Goal: Transaction & Acquisition: Purchase product/service

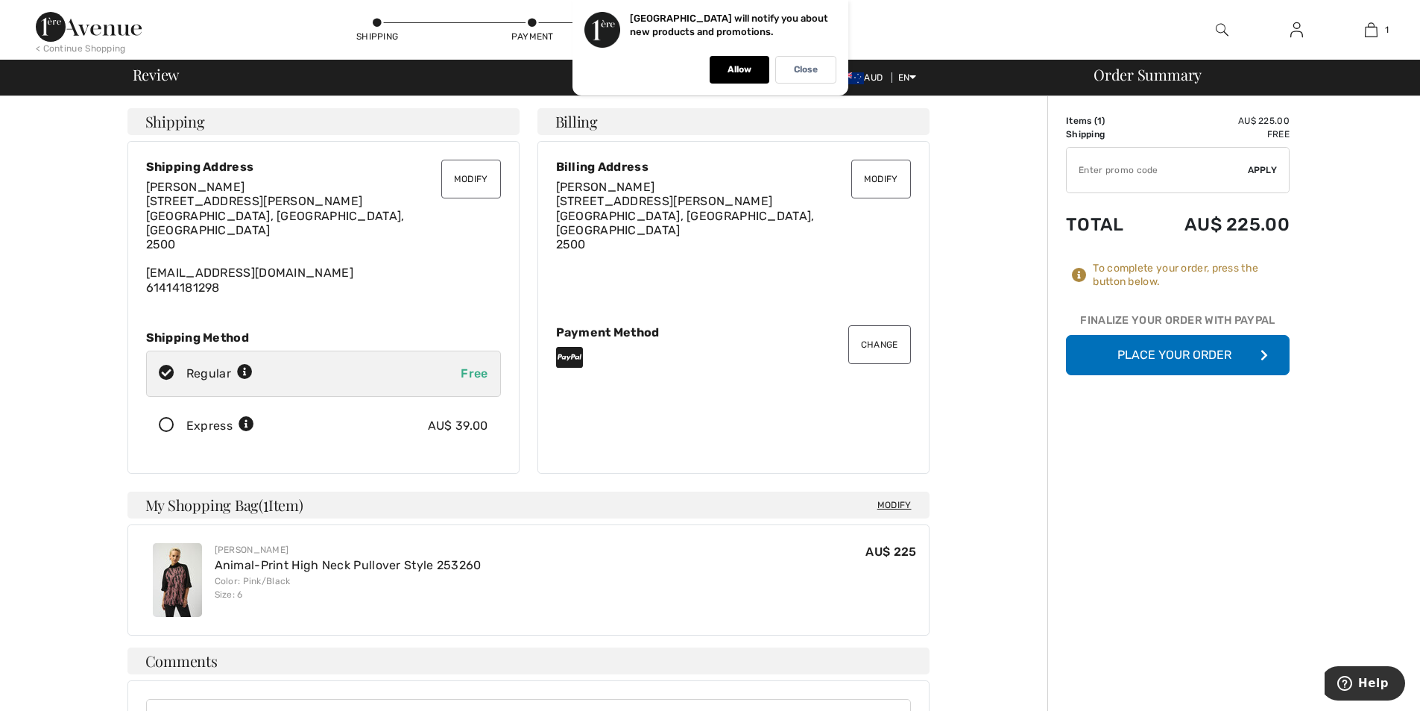
click at [1167, 356] on button "Place Your Order" at bounding box center [1178, 355] width 224 height 40
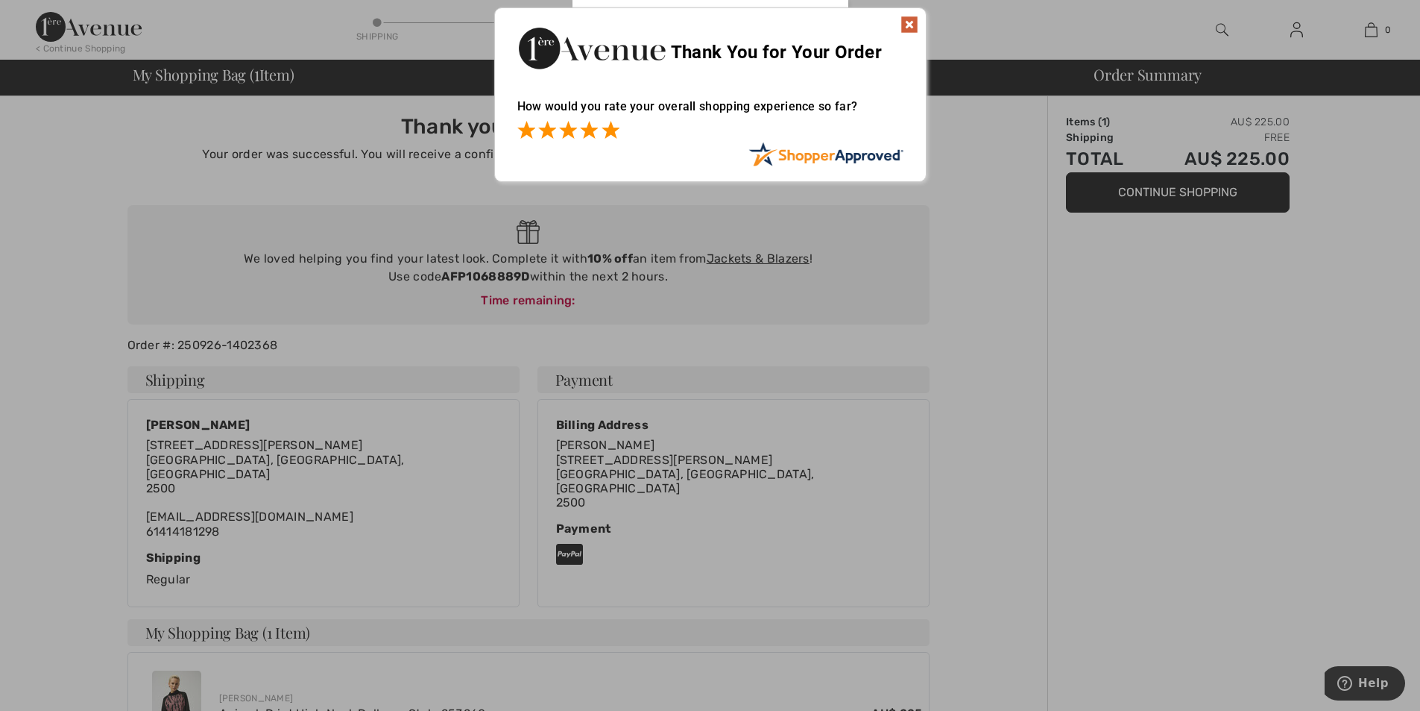
click at [617, 130] on span at bounding box center [611, 130] width 18 height 18
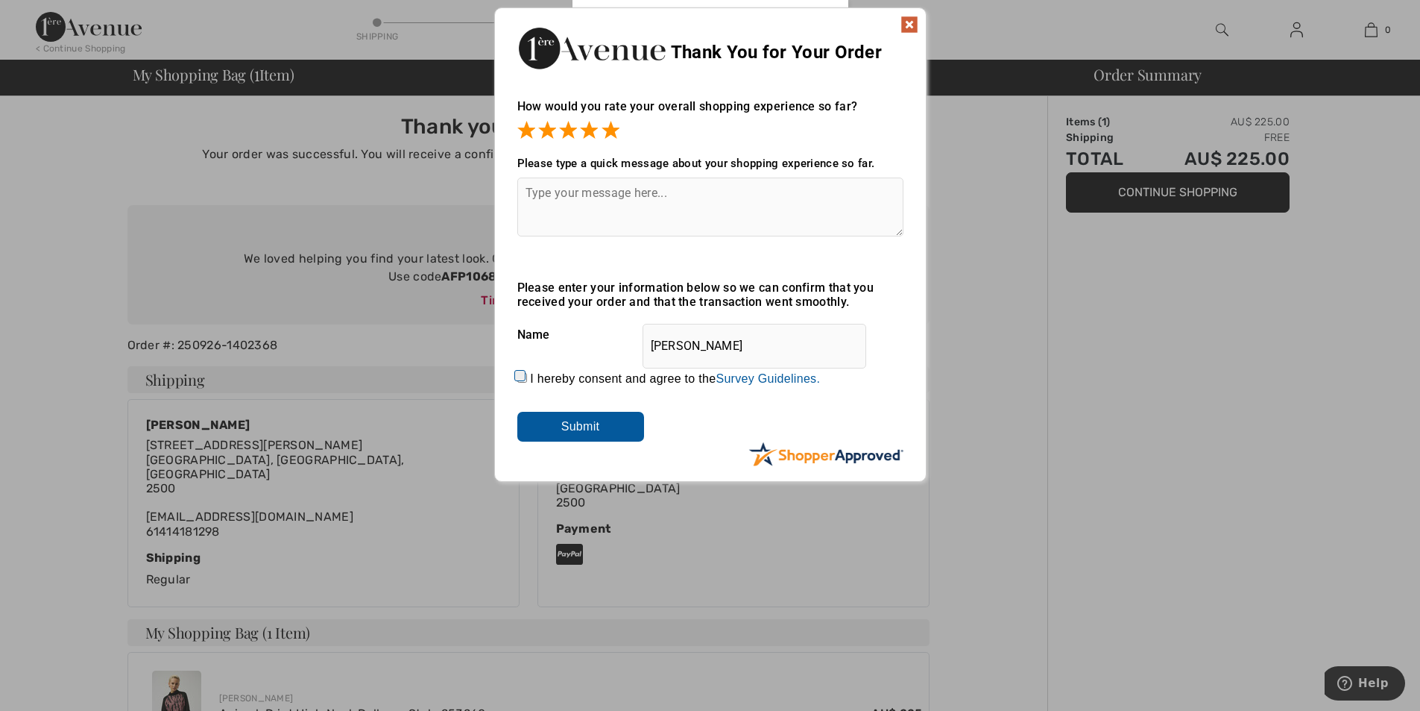
click at [905, 20] on img at bounding box center [910, 25] width 18 height 18
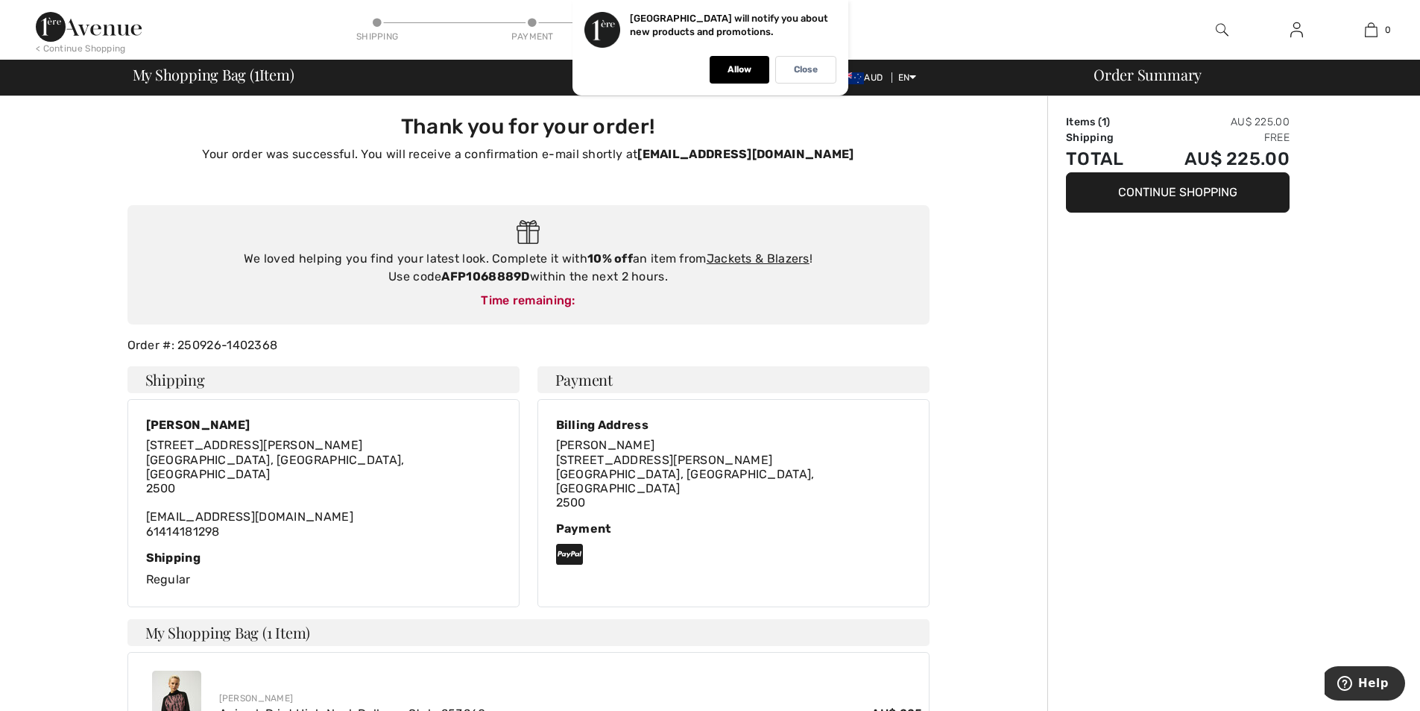
click at [808, 74] on p "Close" at bounding box center [806, 69] width 24 height 11
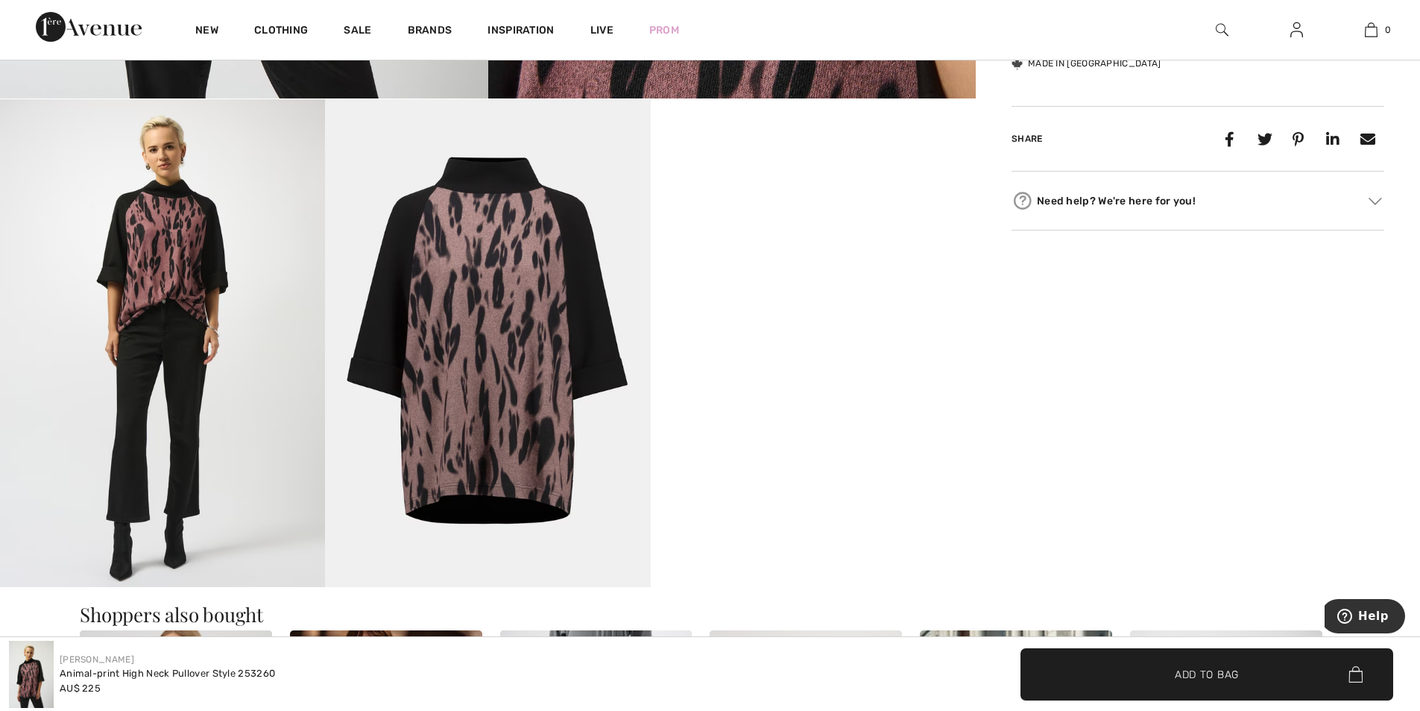
scroll to position [746, 0]
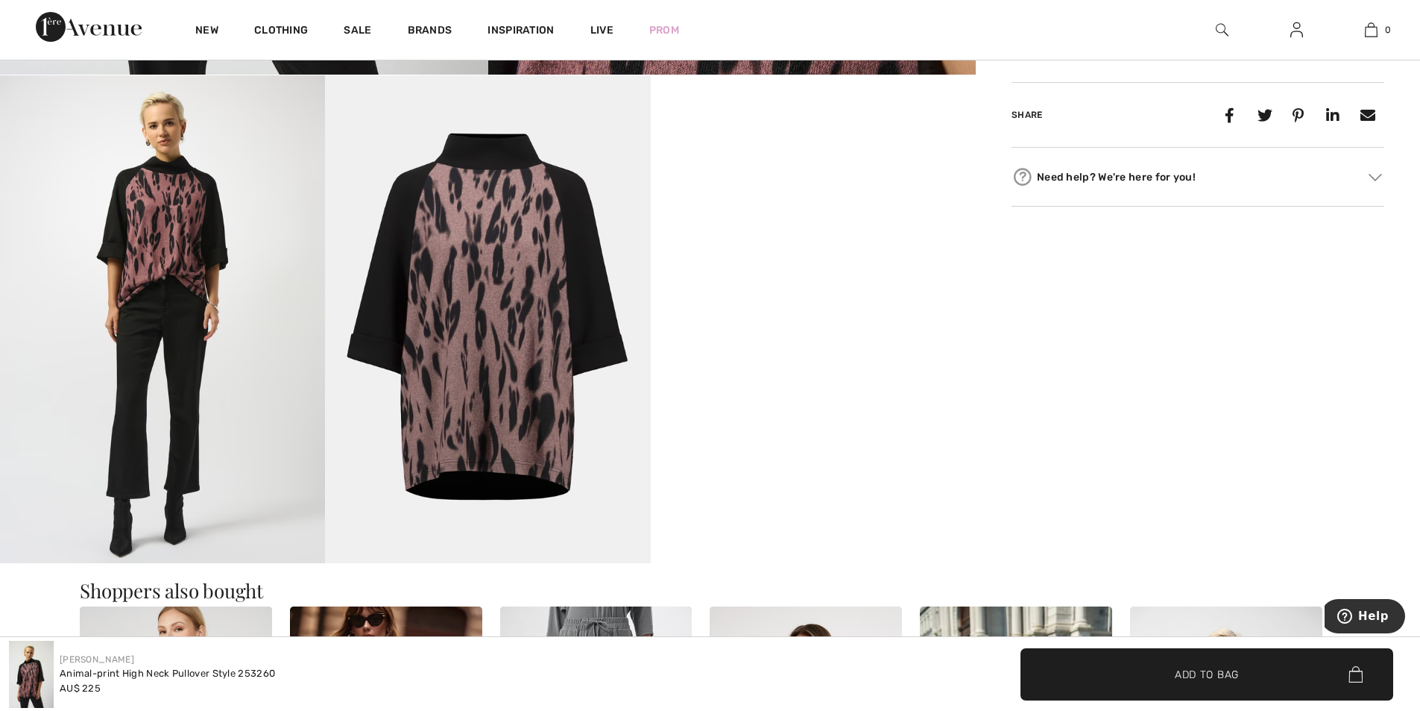
click at [824, 238] on video "Your browser does not support the video tag." at bounding box center [813, 156] width 325 height 163
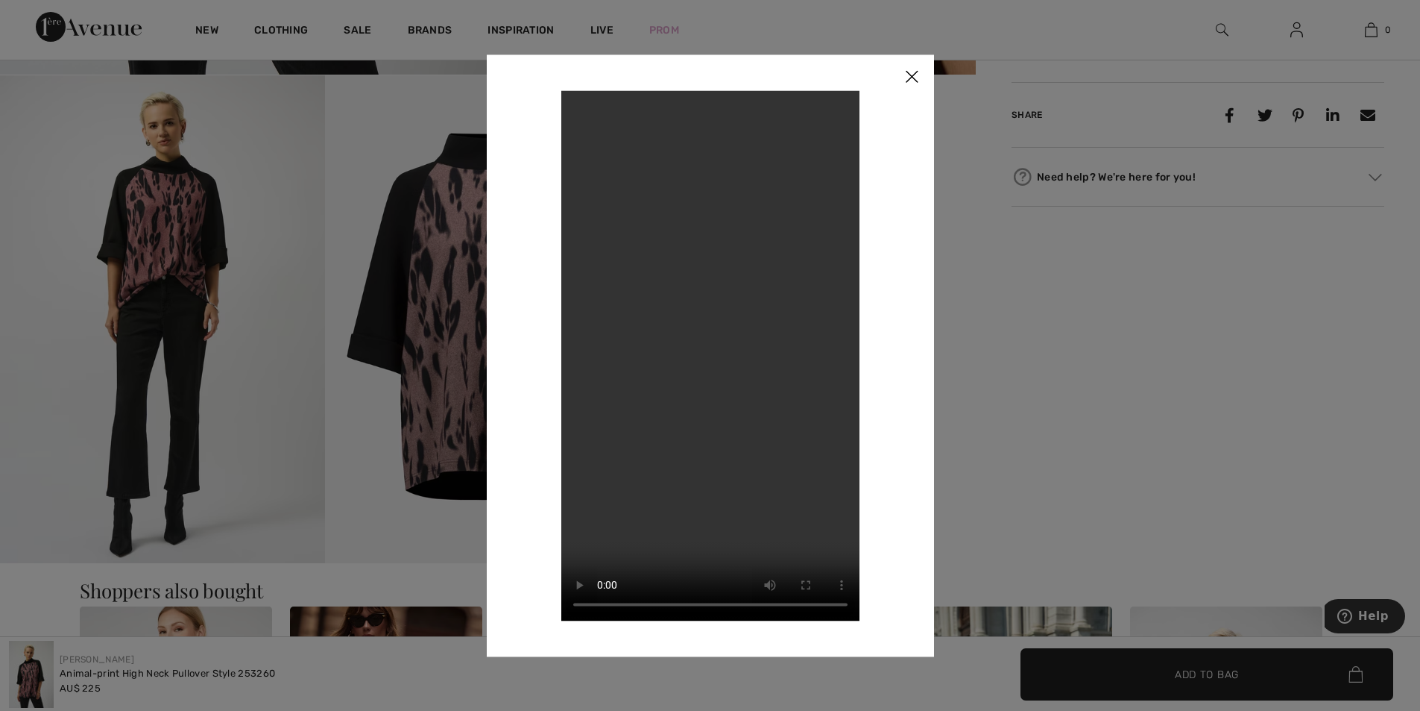
click at [148, 189] on div at bounding box center [710, 355] width 1420 height 711
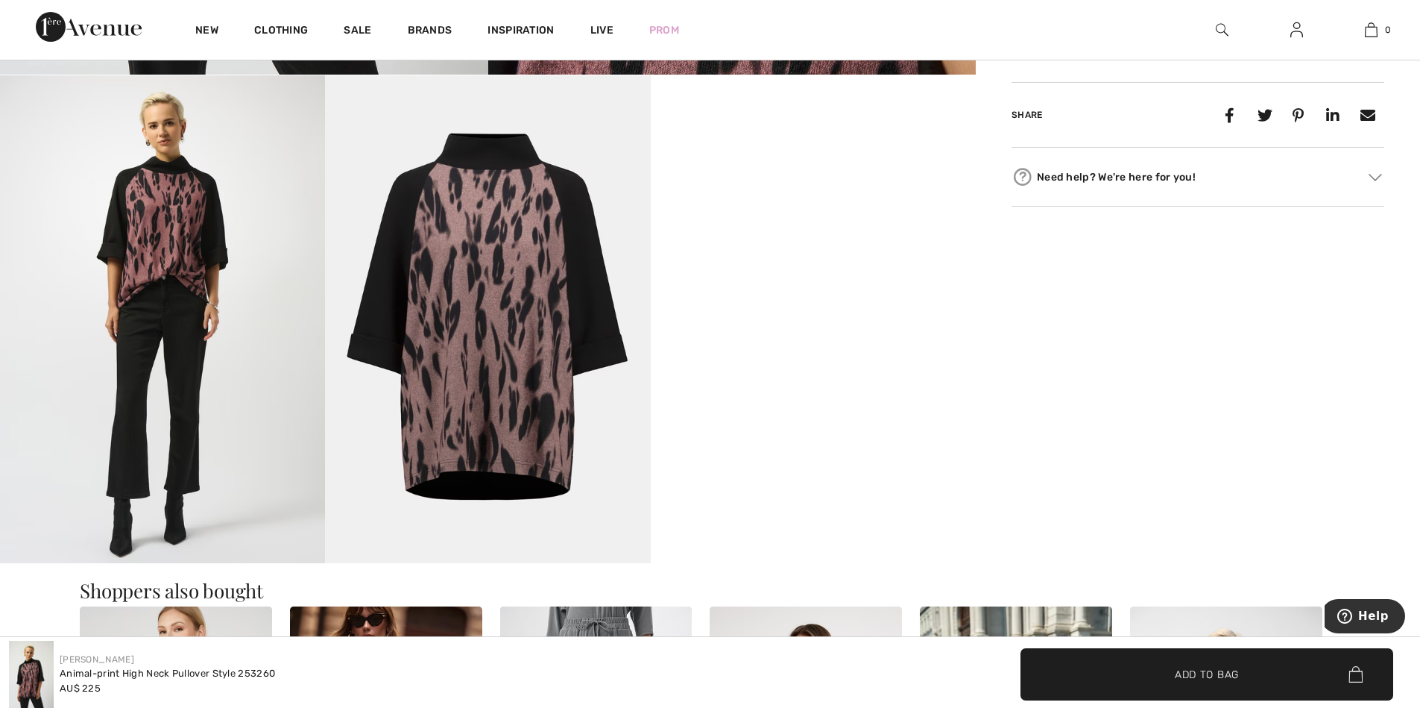
click at [493, 205] on img at bounding box center [487, 319] width 325 height 488
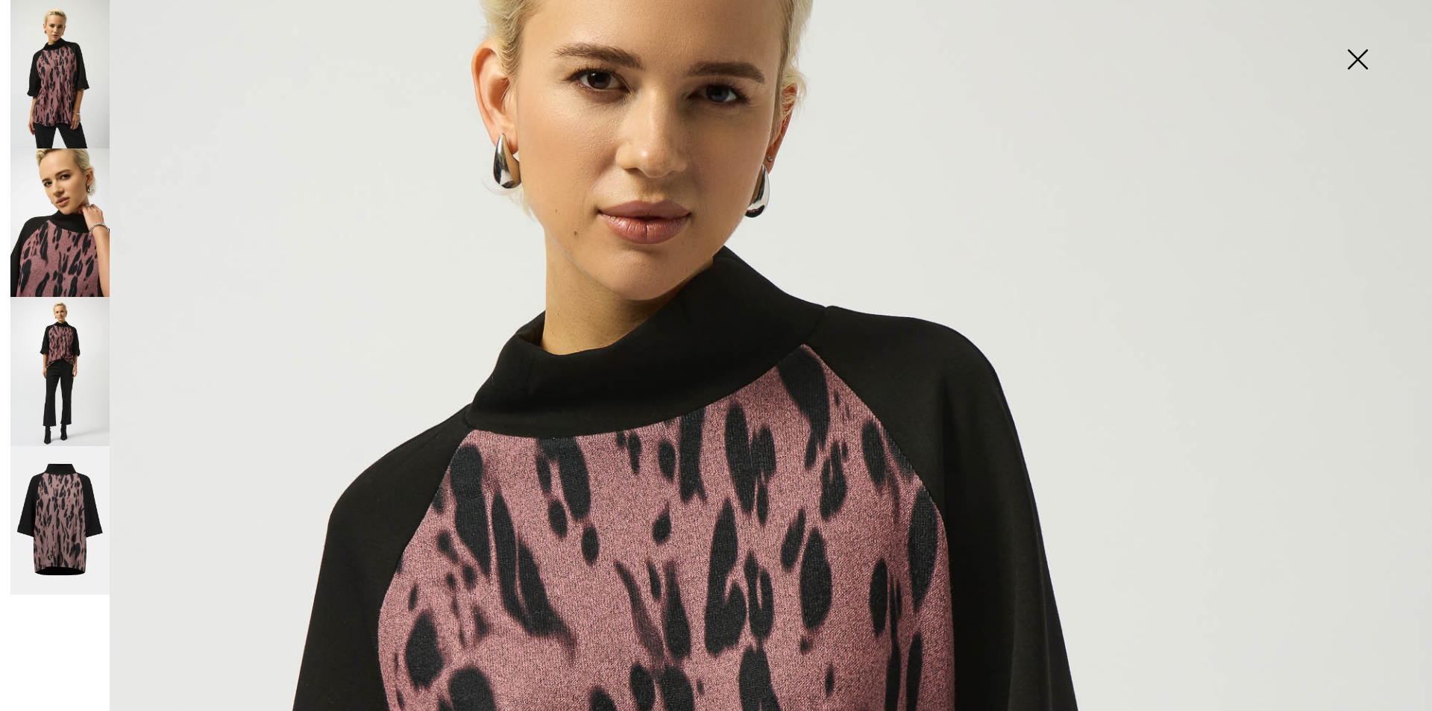
scroll to position [298, 0]
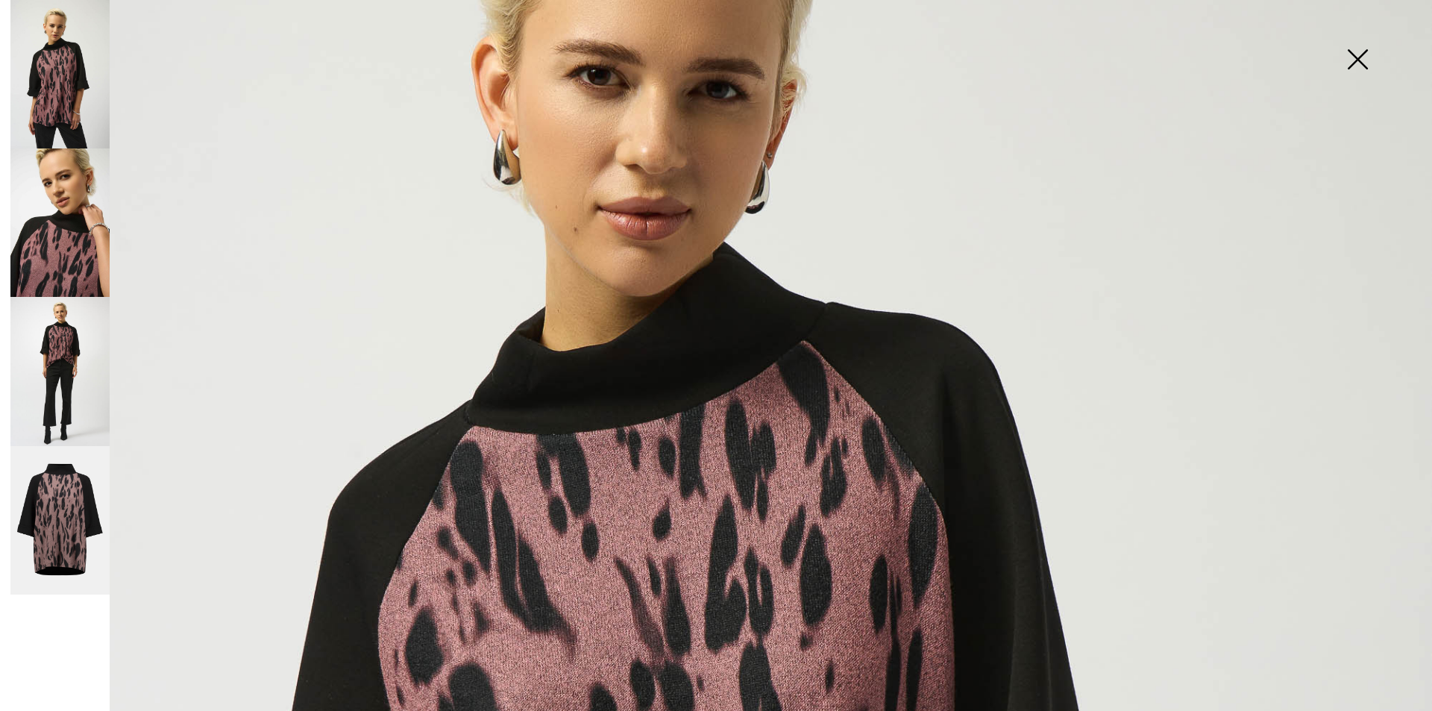
click at [57, 476] on img at bounding box center [59, 520] width 99 height 149
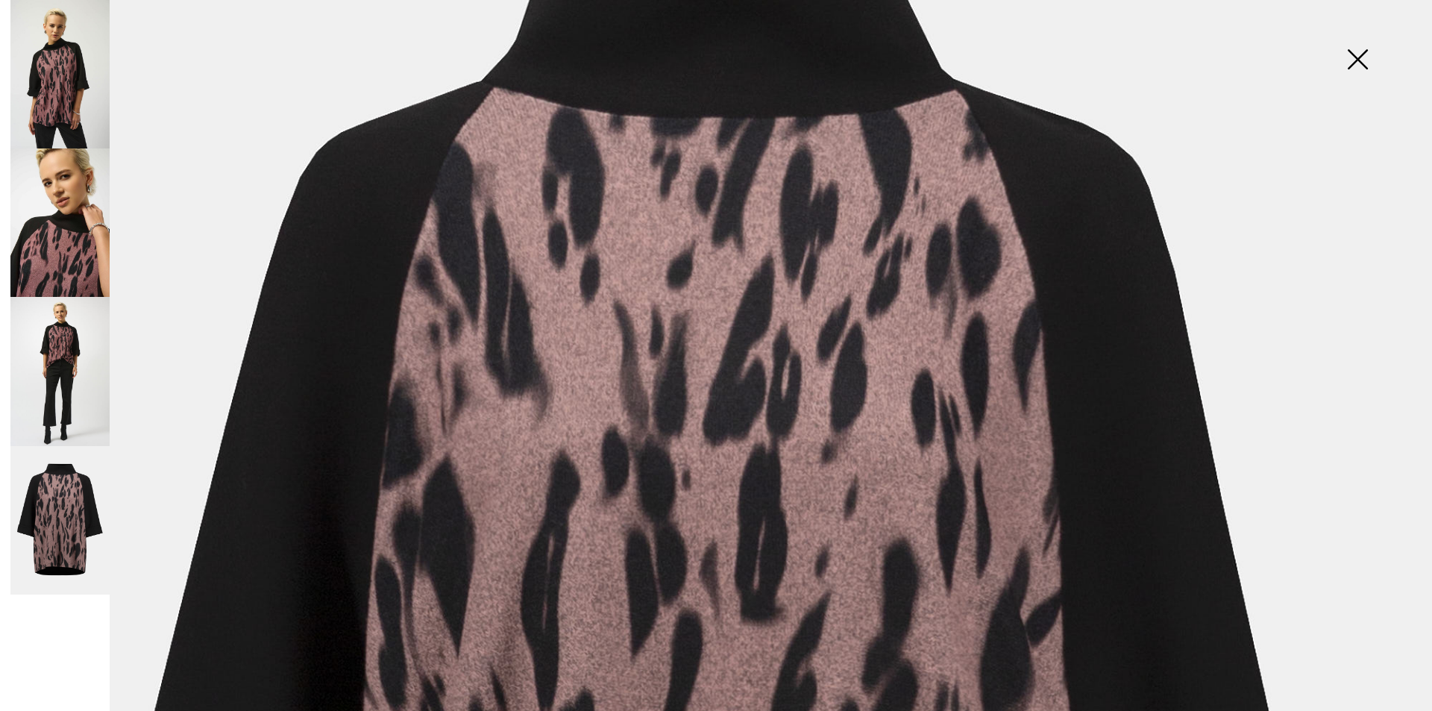
click at [63, 235] on img at bounding box center [59, 222] width 99 height 148
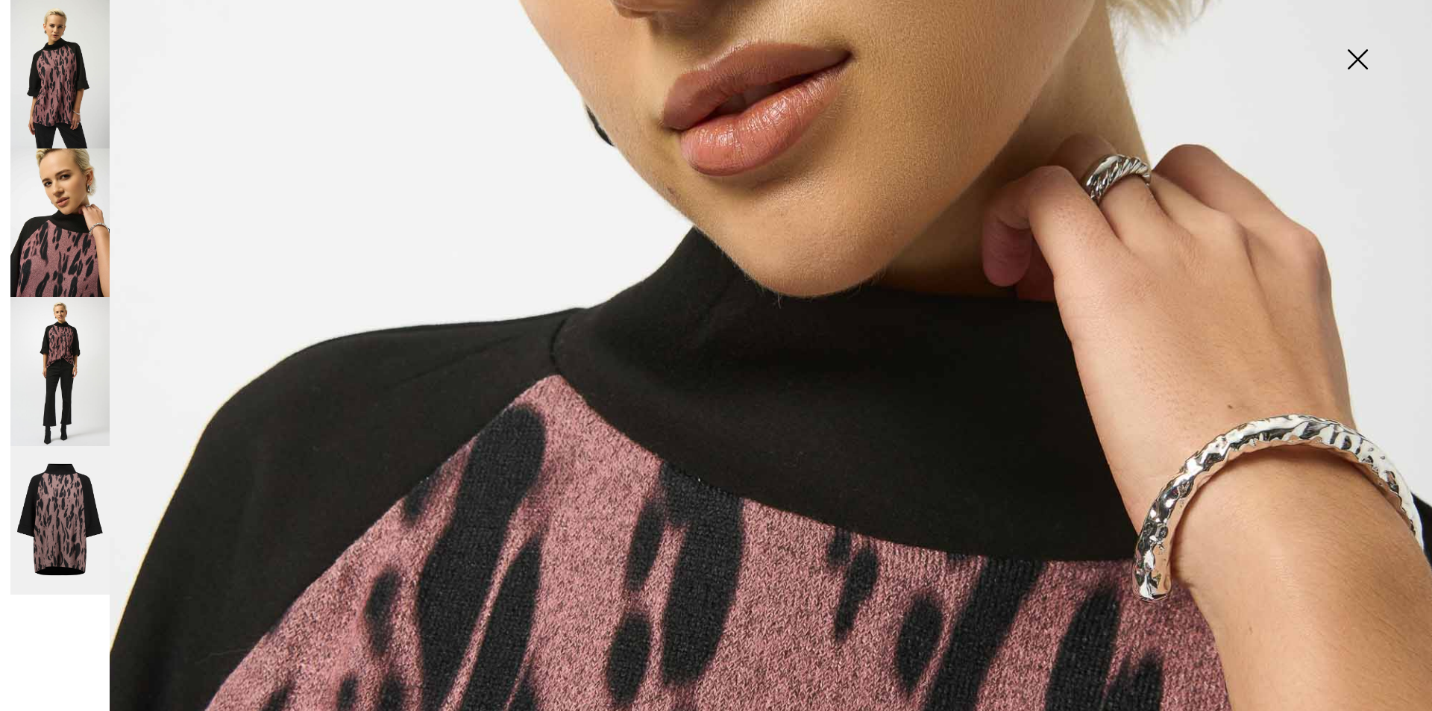
scroll to position [671, 0]
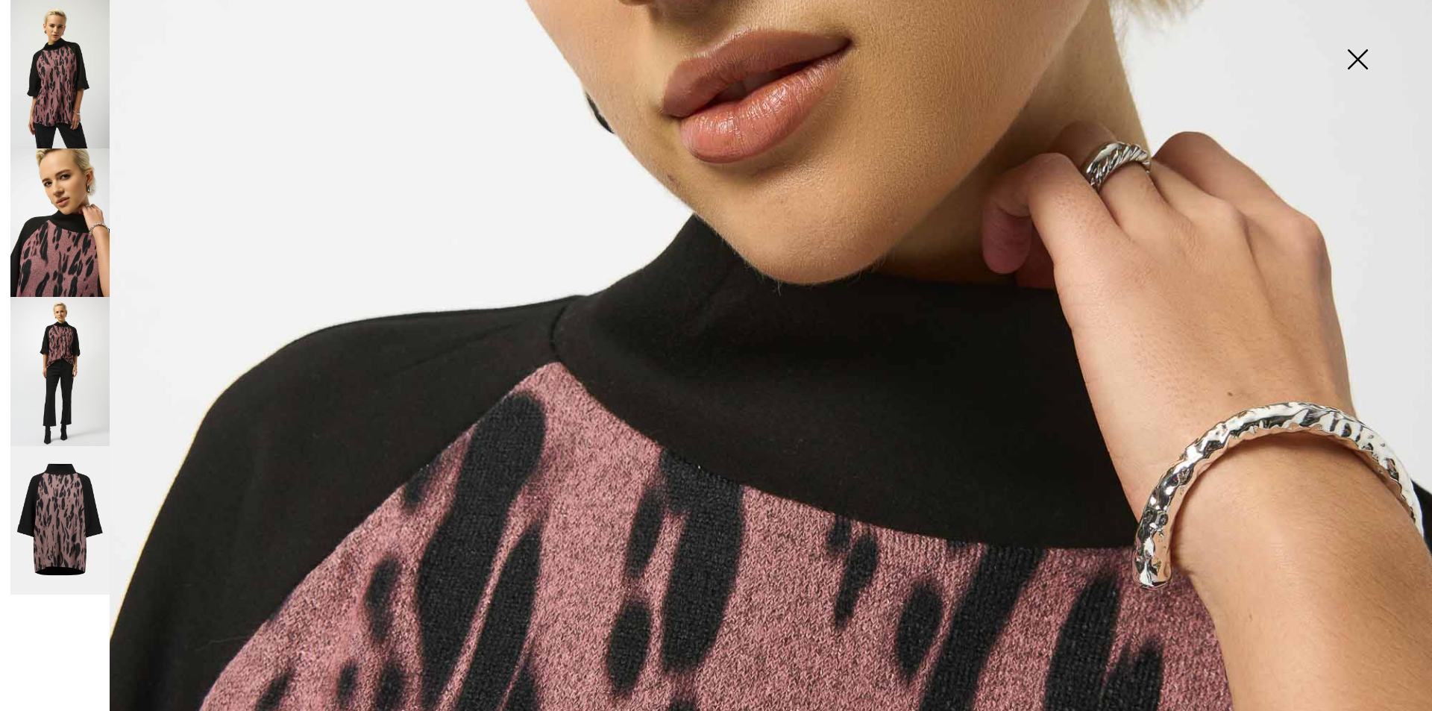
click at [1351, 51] on img at bounding box center [1357, 60] width 75 height 77
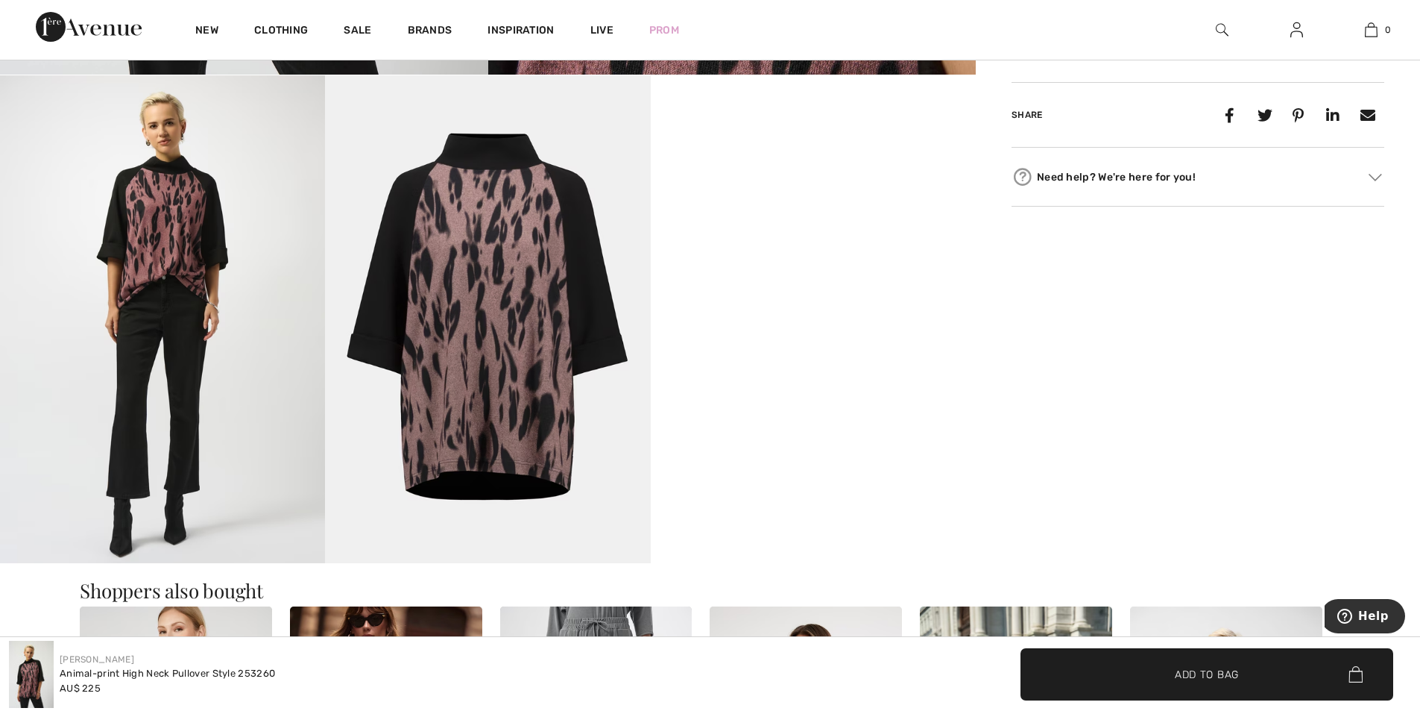
click at [485, 160] on img at bounding box center [487, 319] width 325 height 488
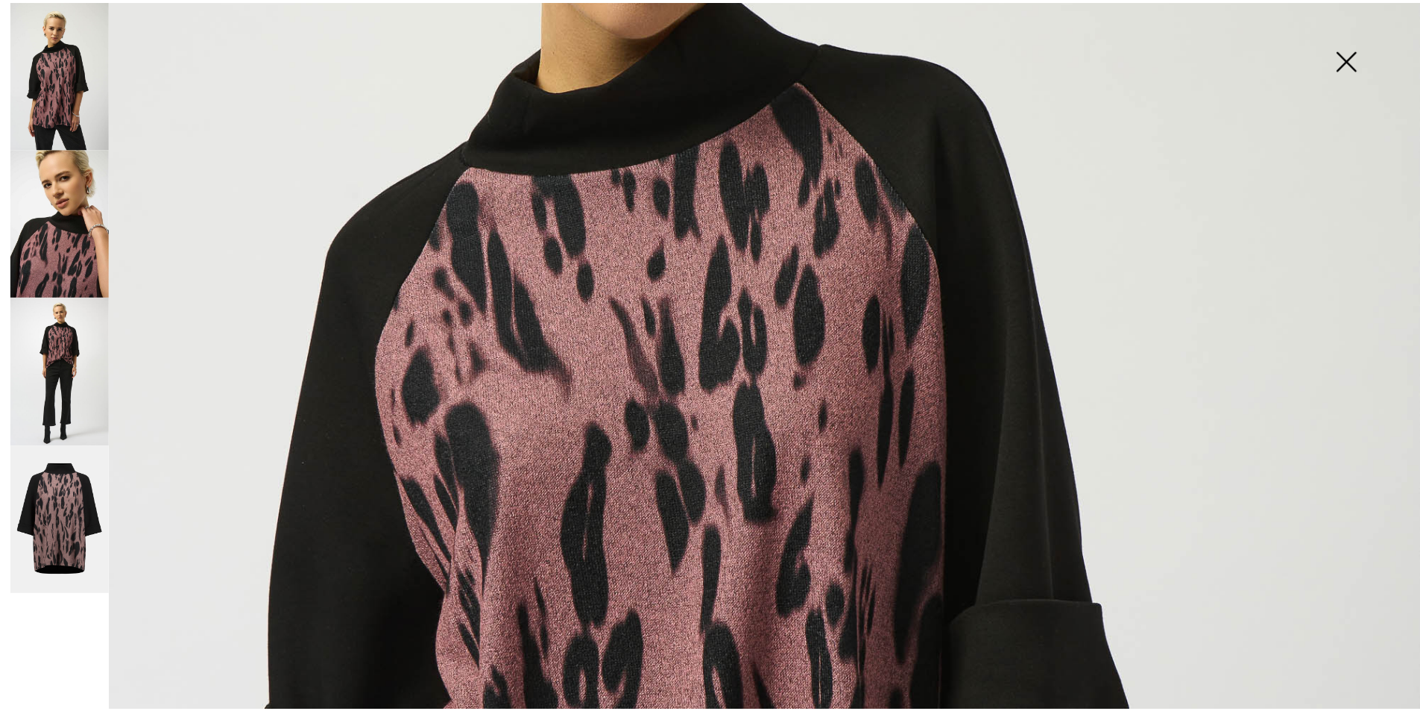
scroll to position [522, 0]
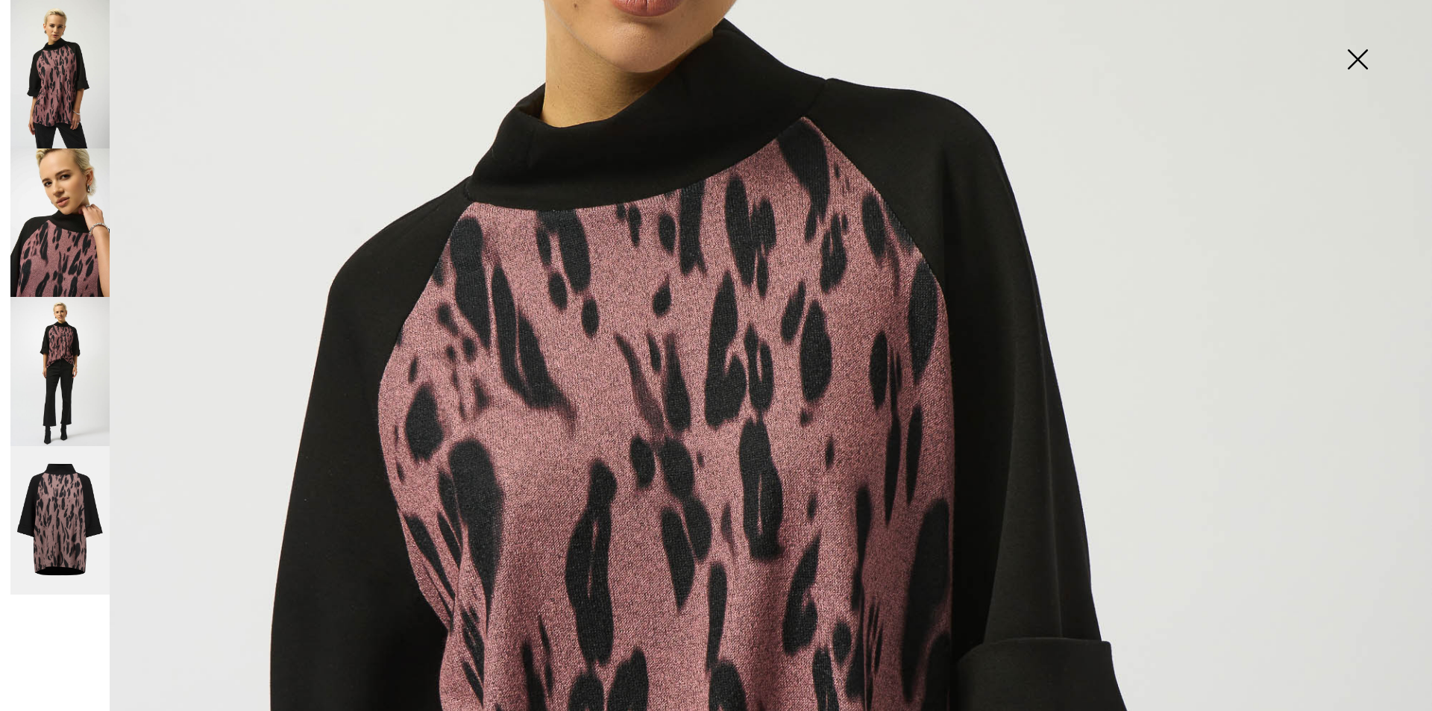
click at [1347, 59] on img at bounding box center [1357, 60] width 75 height 77
